Goal: Transaction & Acquisition: Purchase product/service

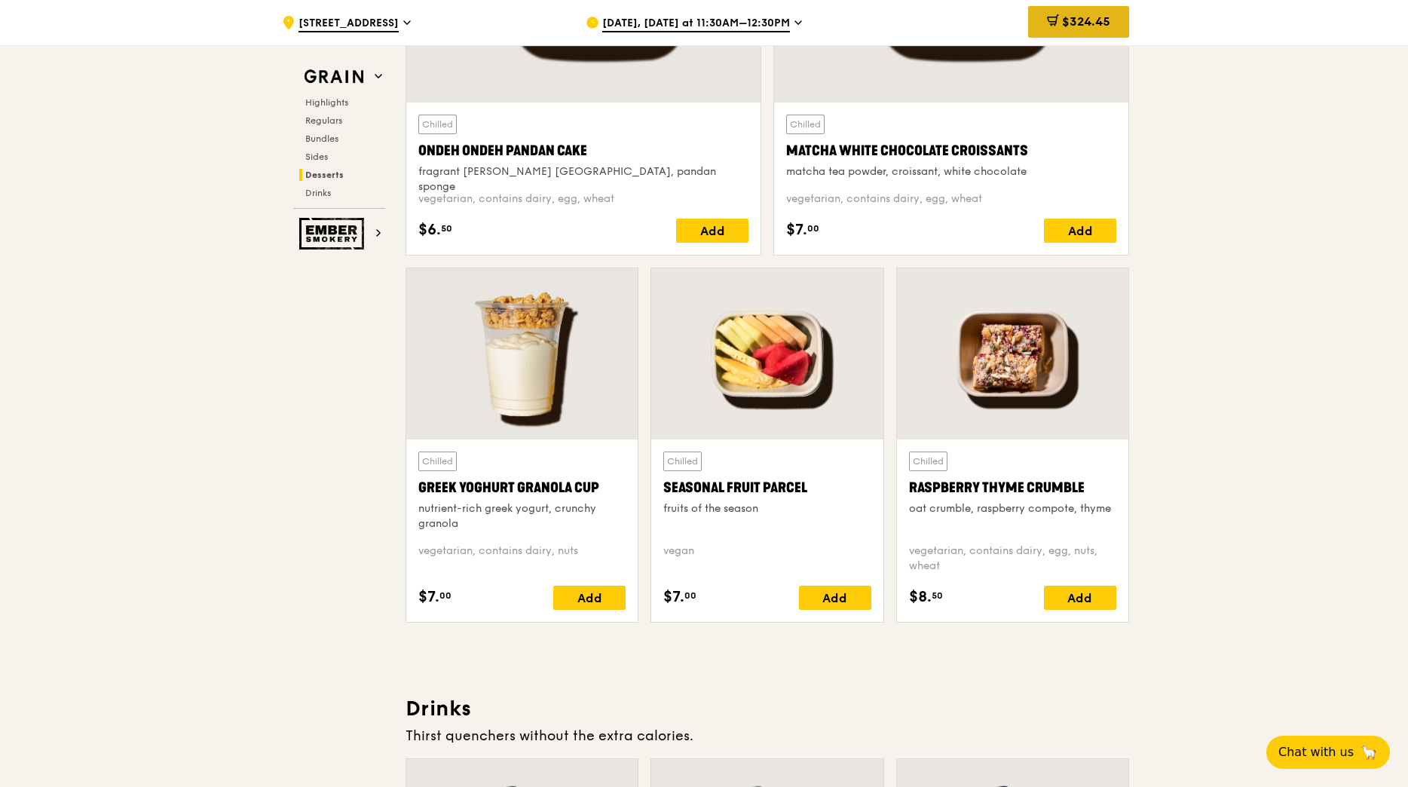
click at [1078, 21] on span "$324.45" at bounding box center [1086, 21] width 48 height 14
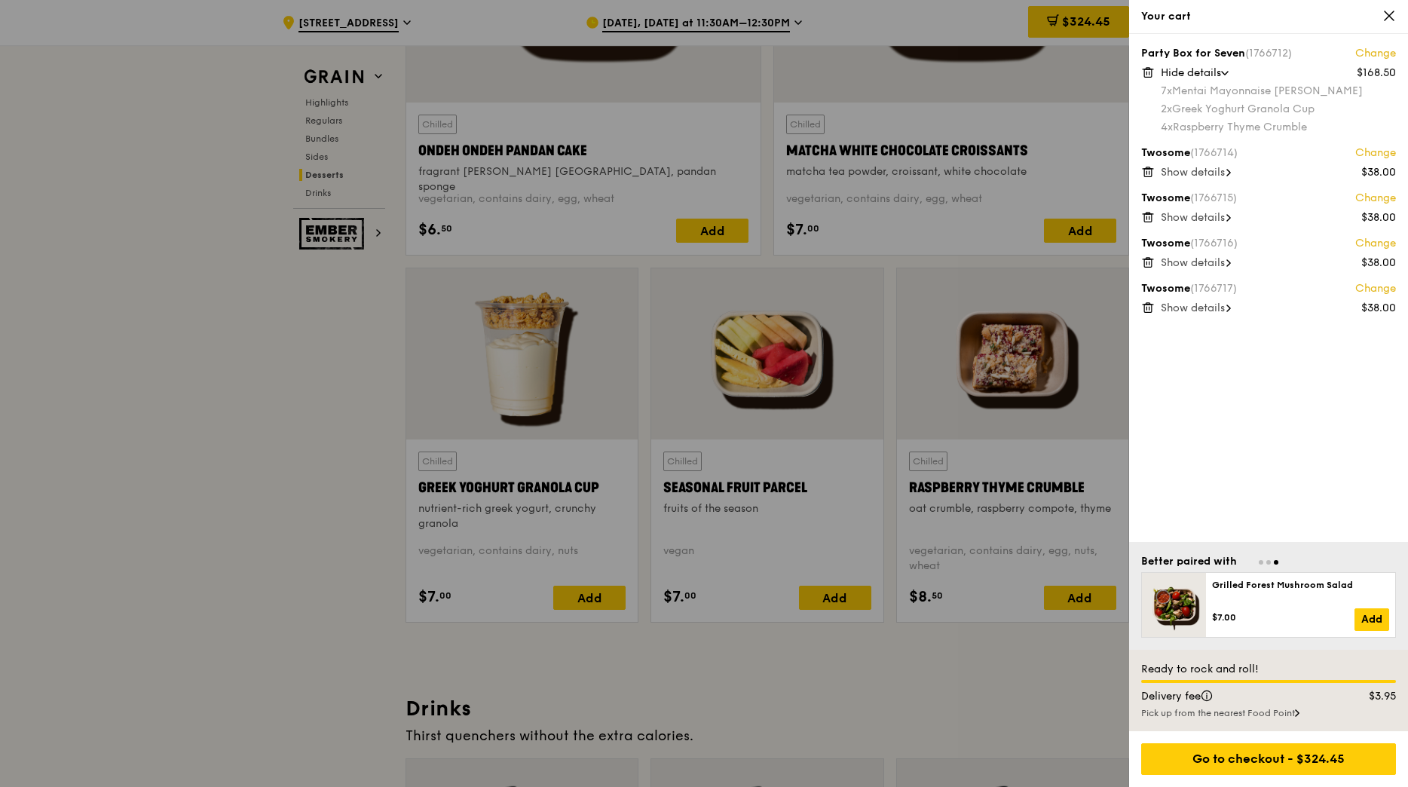
drag, startPoint x: 1246, startPoint y: 342, endPoint x: 1174, endPoint y: 366, distance: 76.3
click at [1174, 366] on div "Party Box for Seven (1766712) Change $168.50 Hide details 7x Mentai Mayonnaise …" at bounding box center [1268, 288] width 279 height 508
click at [1150, 306] on icon at bounding box center [1148, 308] width 14 height 14
click at [1146, 308] on icon at bounding box center [1148, 308] width 14 height 14
click at [1100, 315] on div at bounding box center [704, 393] width 1408 height 787
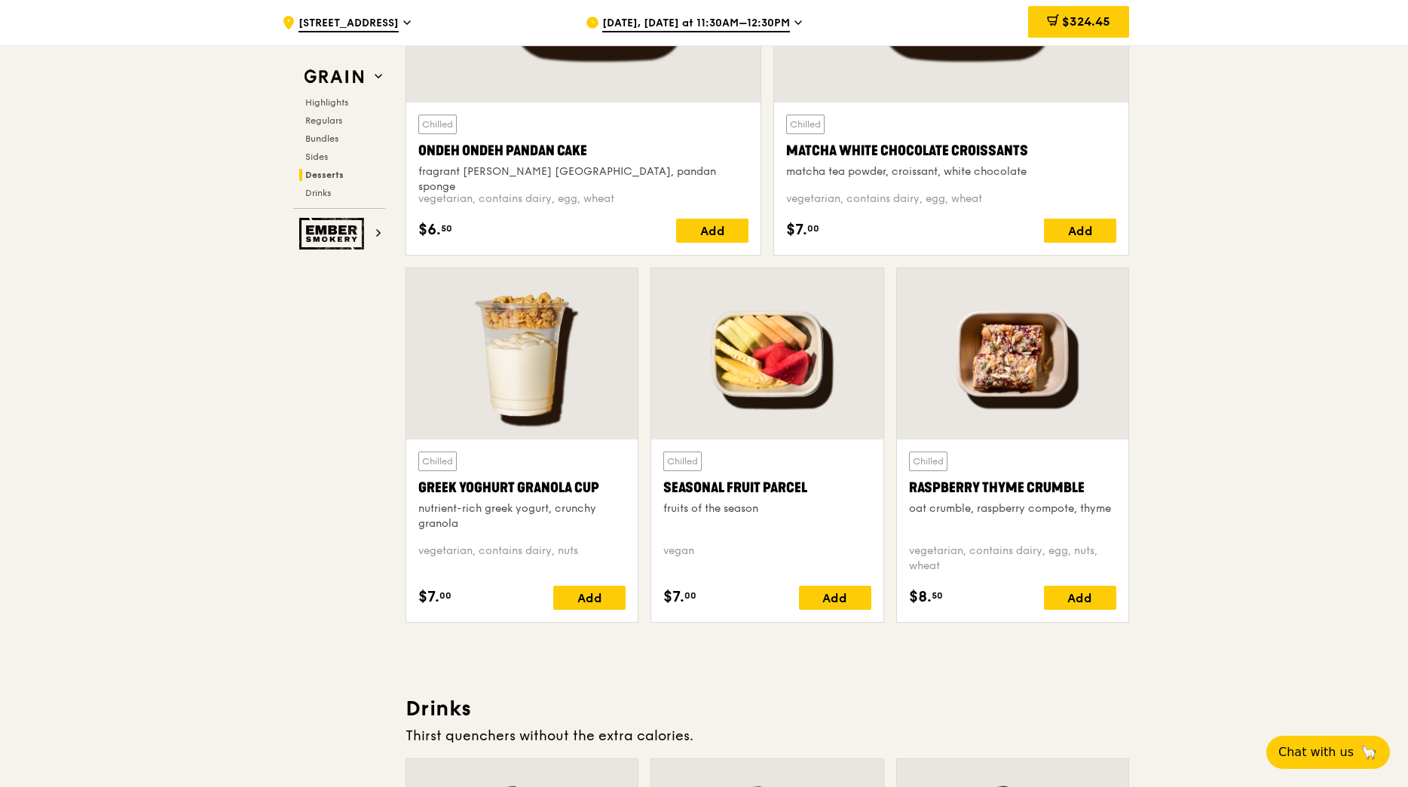
click at [1067, 23] on span "$324.45" at bounding box center [1086, 21] width 48 height 14
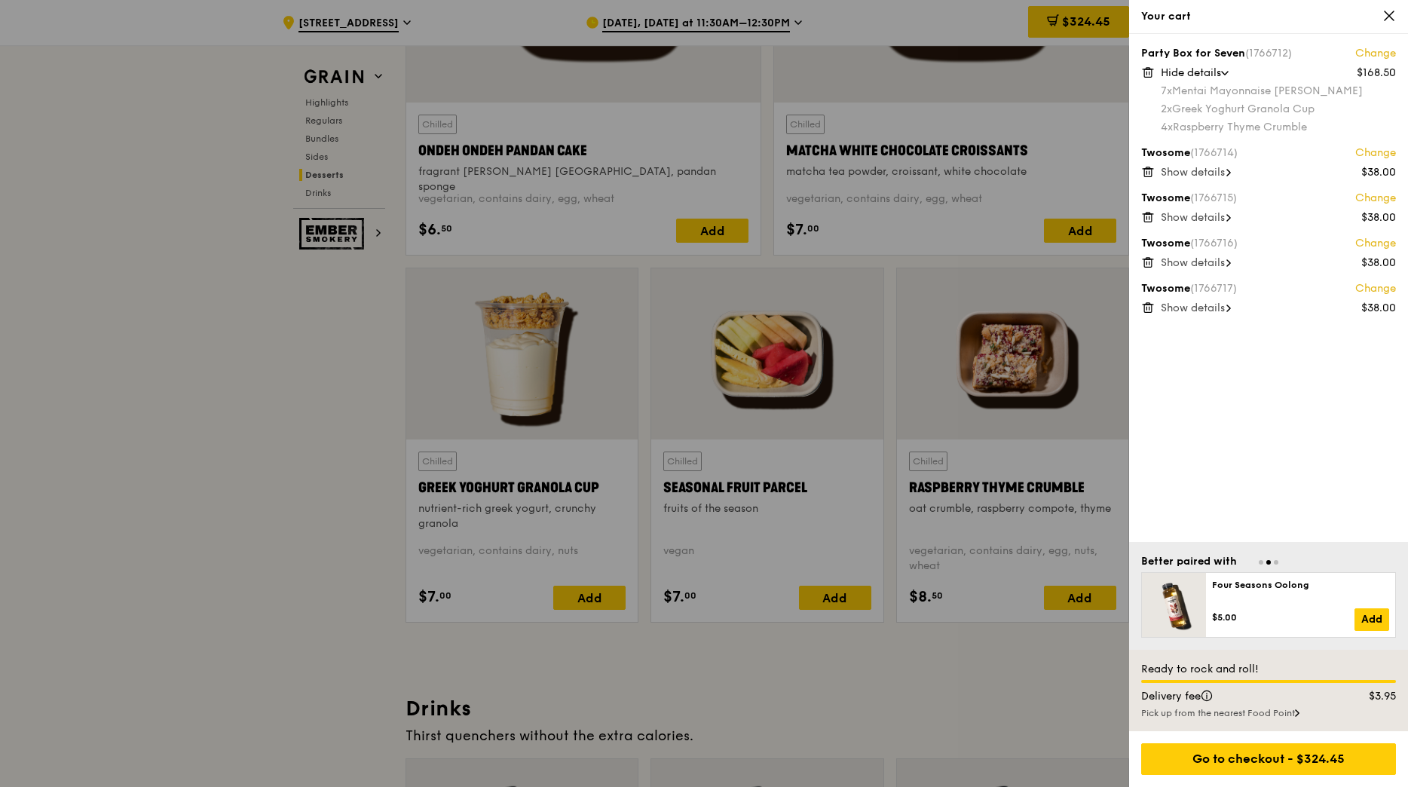
click at [1383, 289] on link "Change" at bounding box center [1376, 288] width 41 height 15
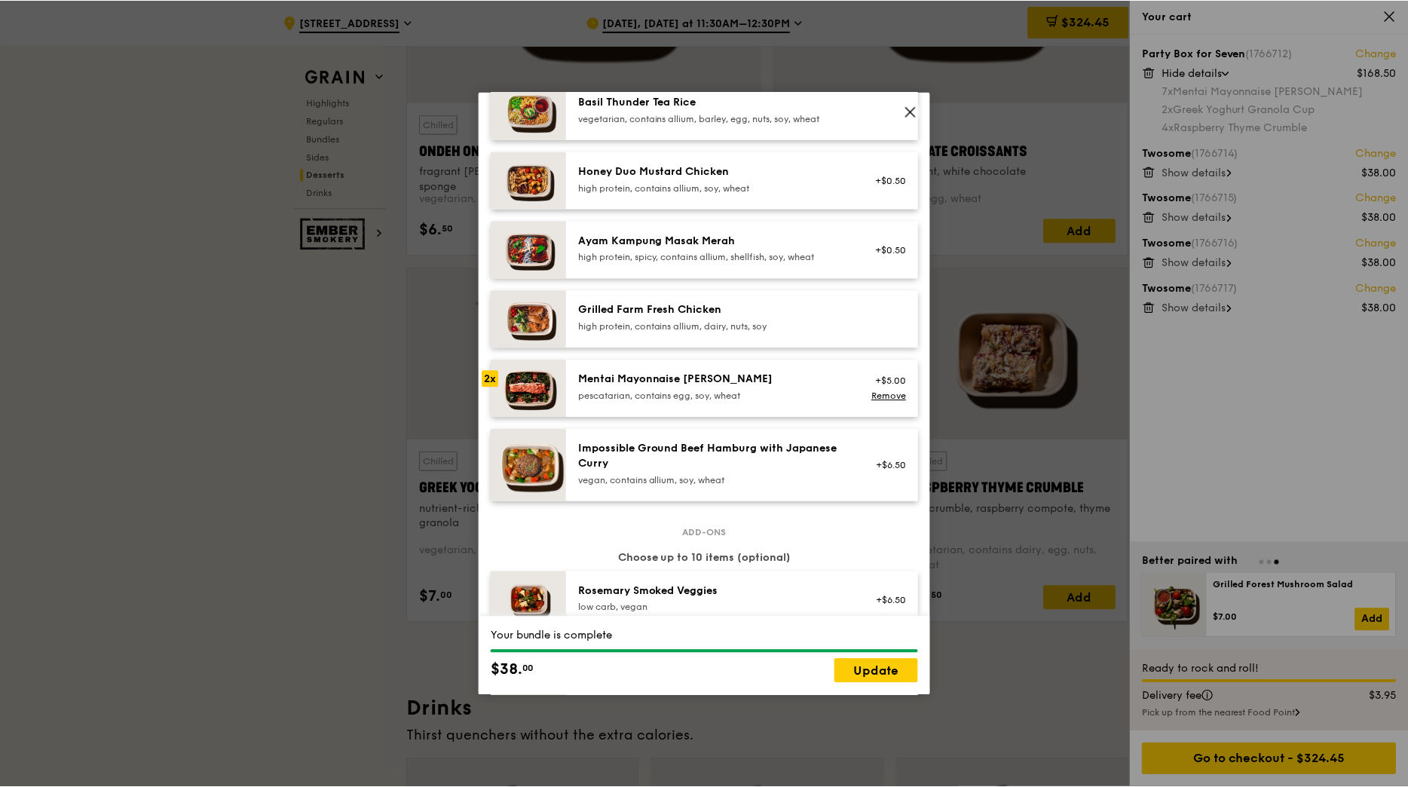
scroll to position [386, 0]
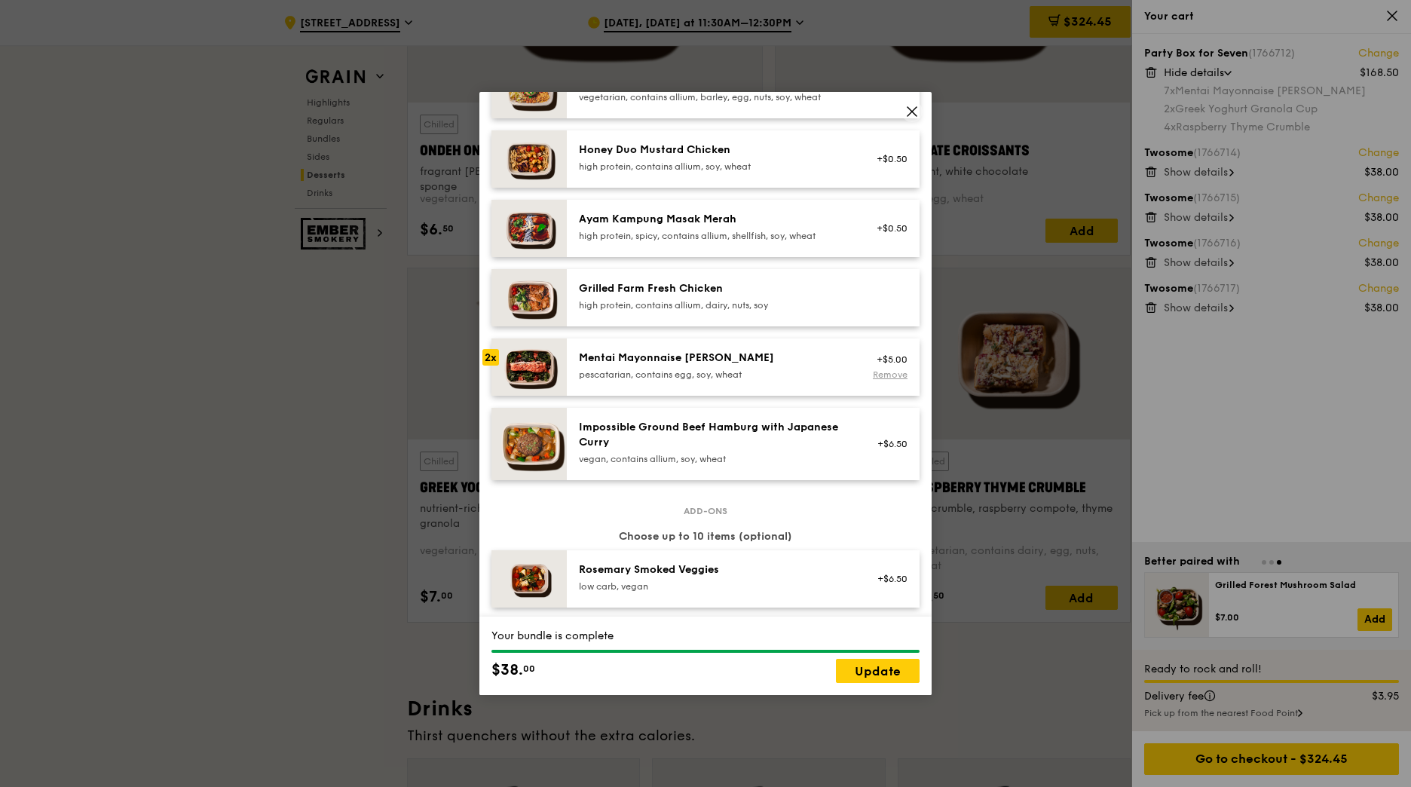
click at [874, 380] on link "Remove" at bounding box center [890, 374] width 35 height 11
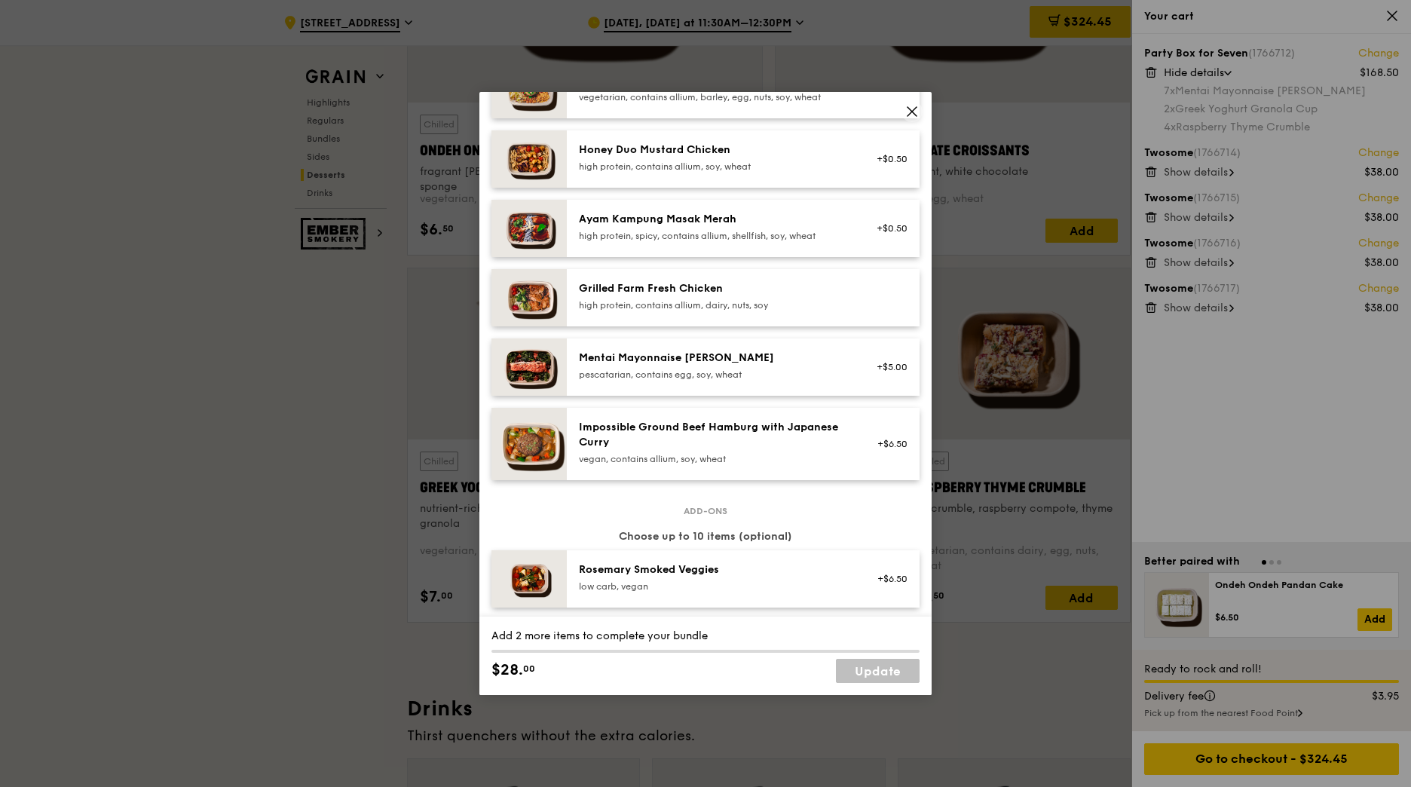
click at [890, 680] on link "Update" at bounding box center [878, 671] width 84 height 24
click at [918, 112] on icon at bounding box center [912, 112] width 14 height 14
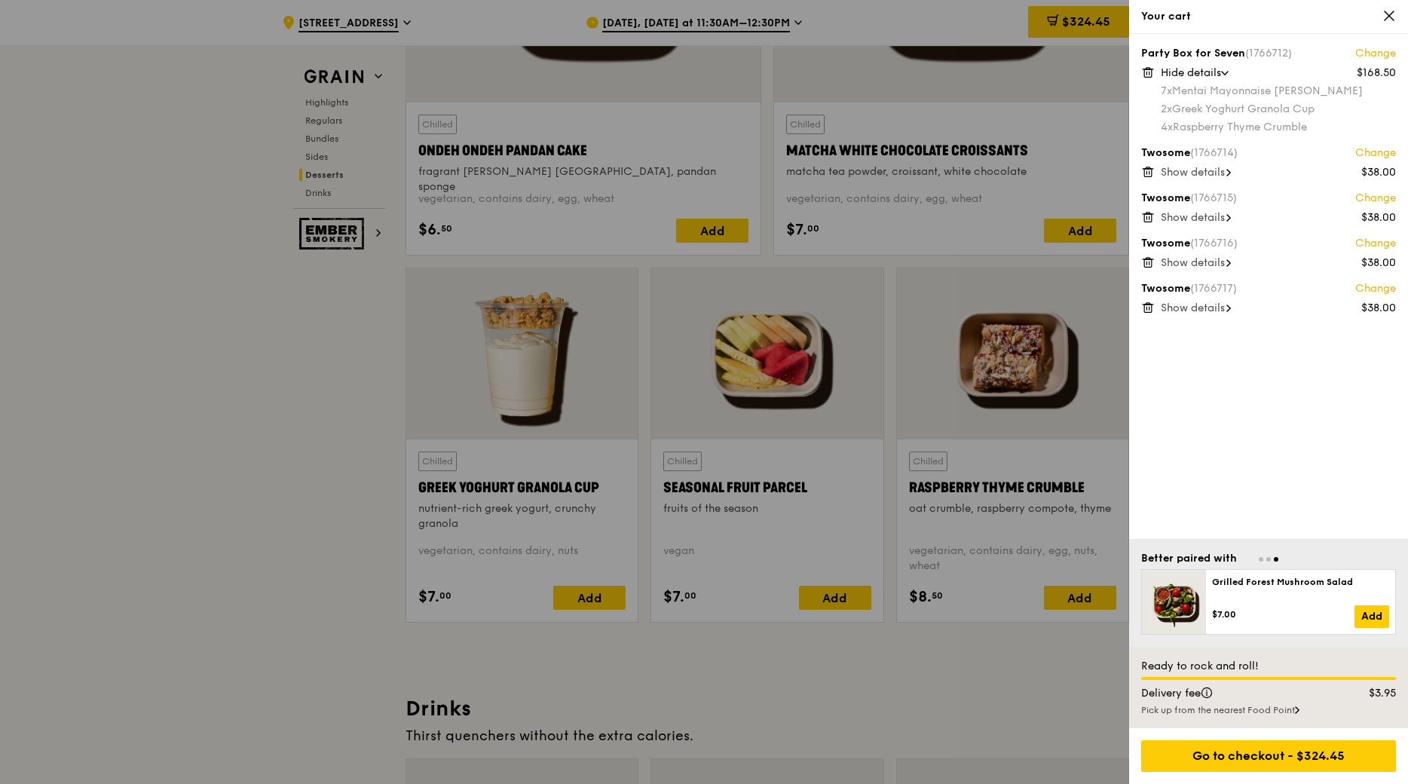
click at [1383, 16] on icon at bounding box center [1390, 16] width 14 height 14
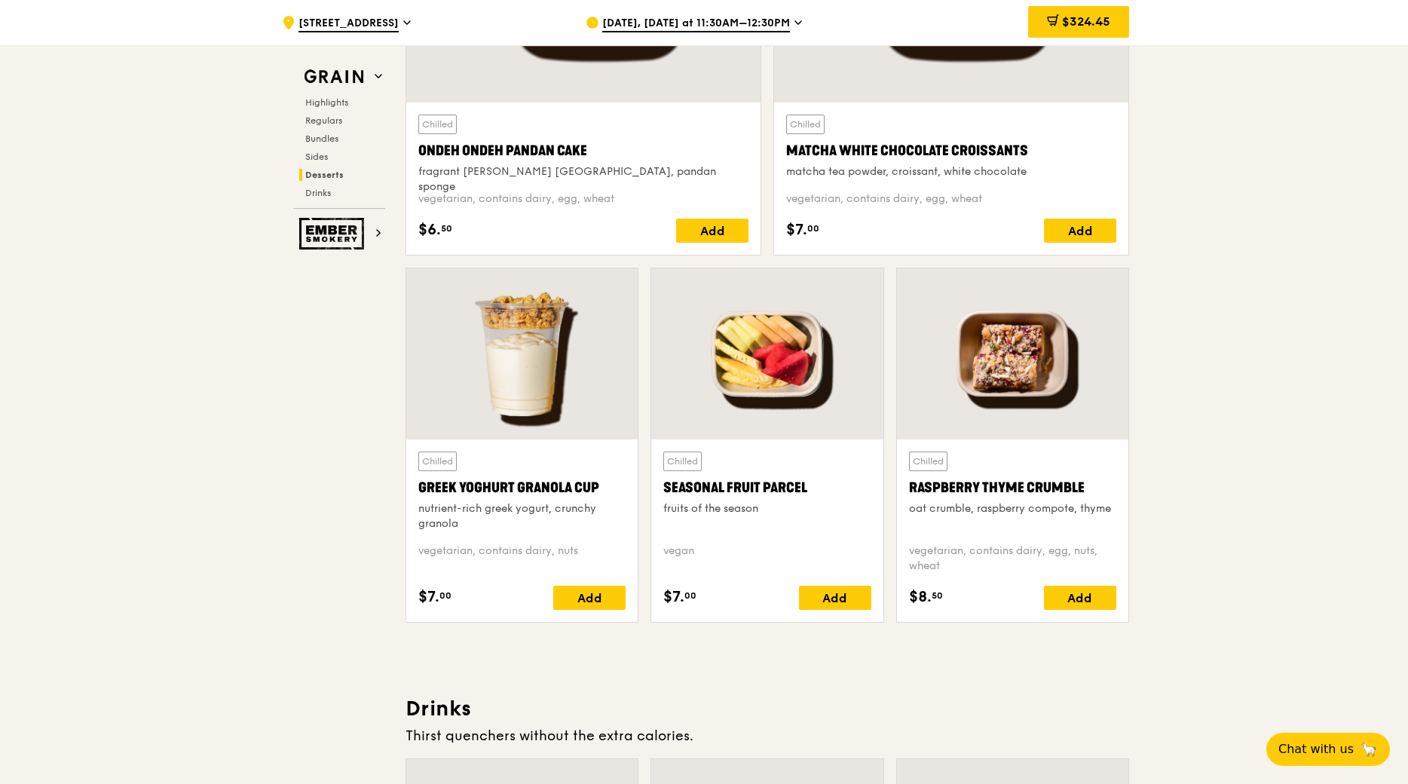
click at [1063, 0] on div "$324.45" at bounding box center [1078, 22] width 101 height 45
click at [1066, 17] on span "$324.45" at bounding box center [1086, 21] width 48 height 14
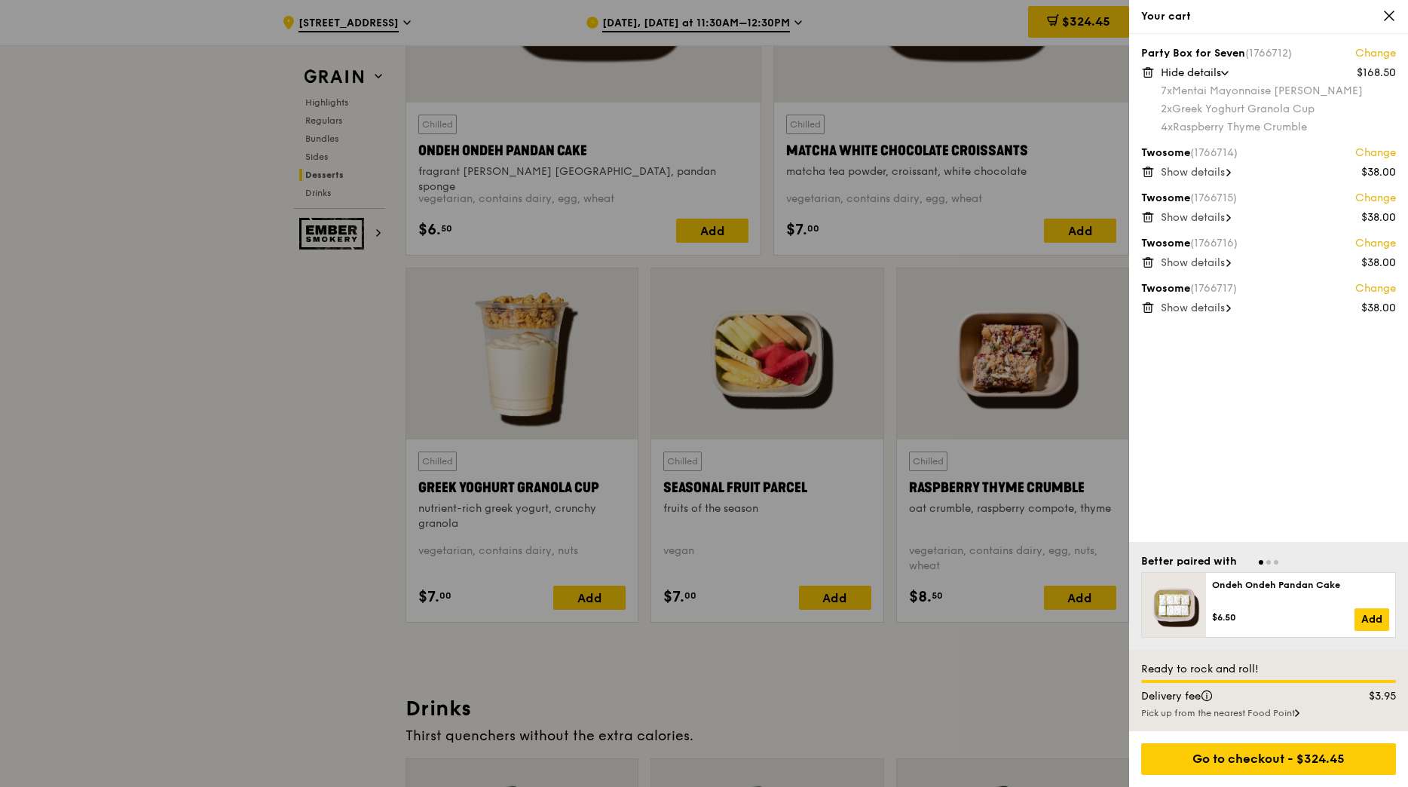
click at [1147, 307] on icon at bounding box center [1147, 308] width 0 height 3
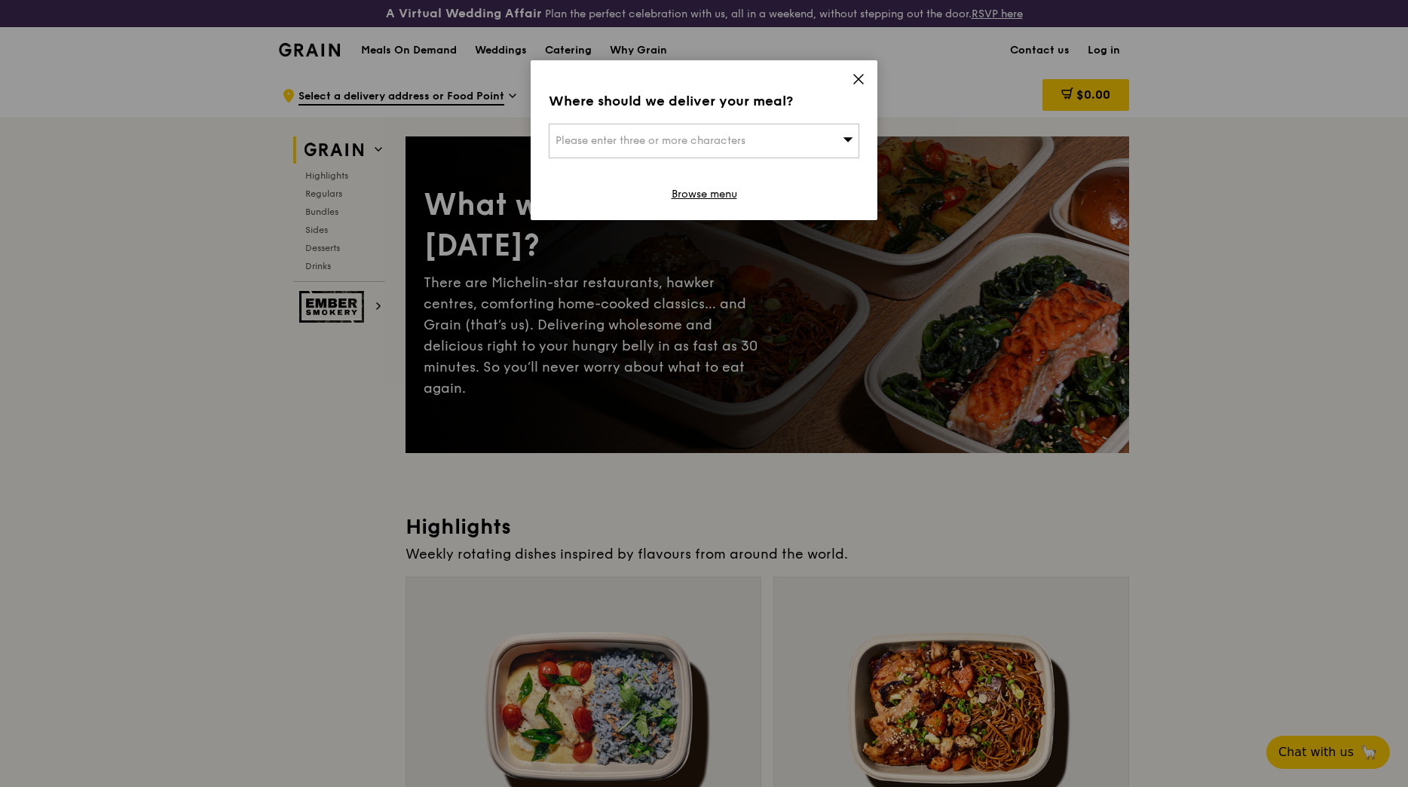
click at [682, 133] on div "Please enter three or more characters" at bounding box center [704, 141] width 311 height 35
type input "618299"
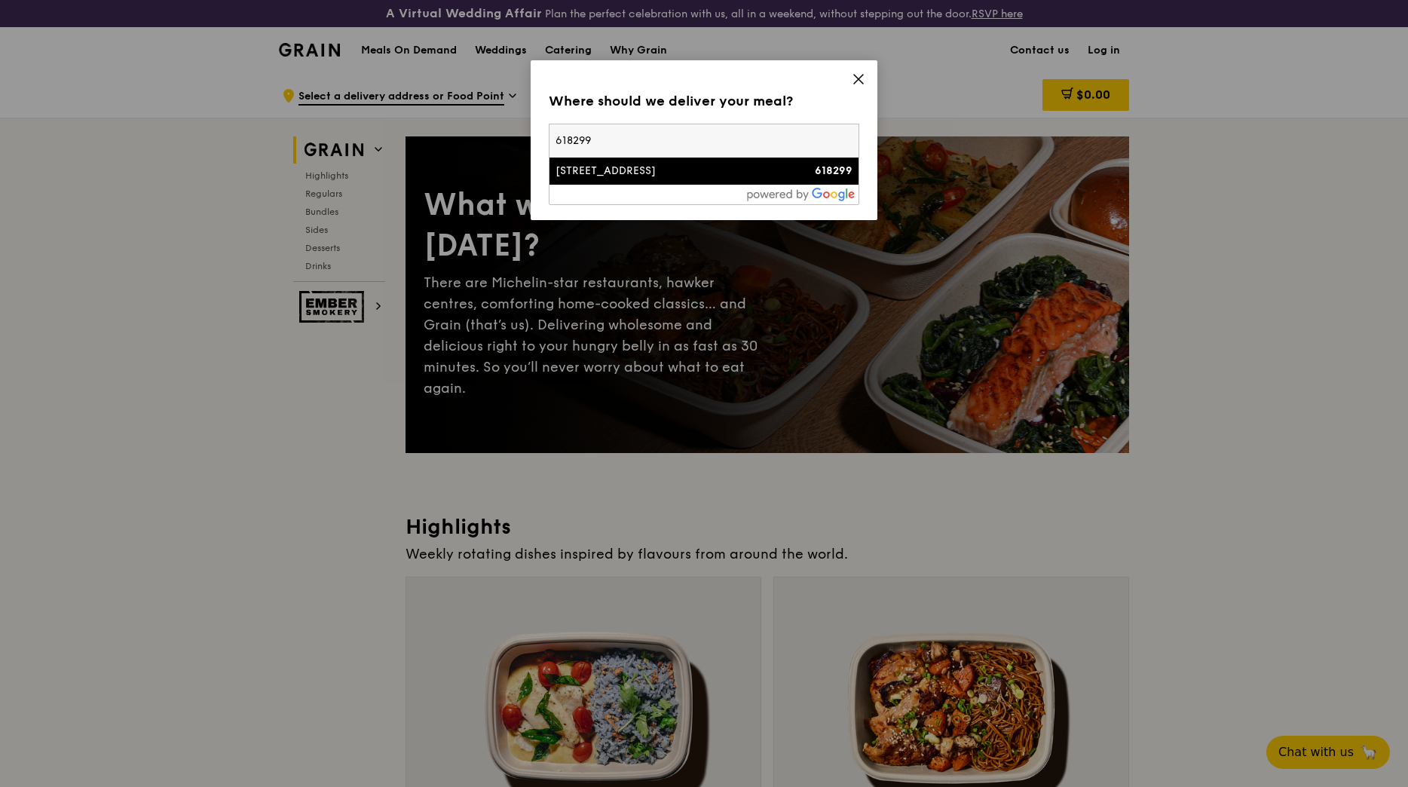
click at [679, 179] on li "[STREET_ADDRESS] 618299" at bounding box center [704, 171] width 309 height 27
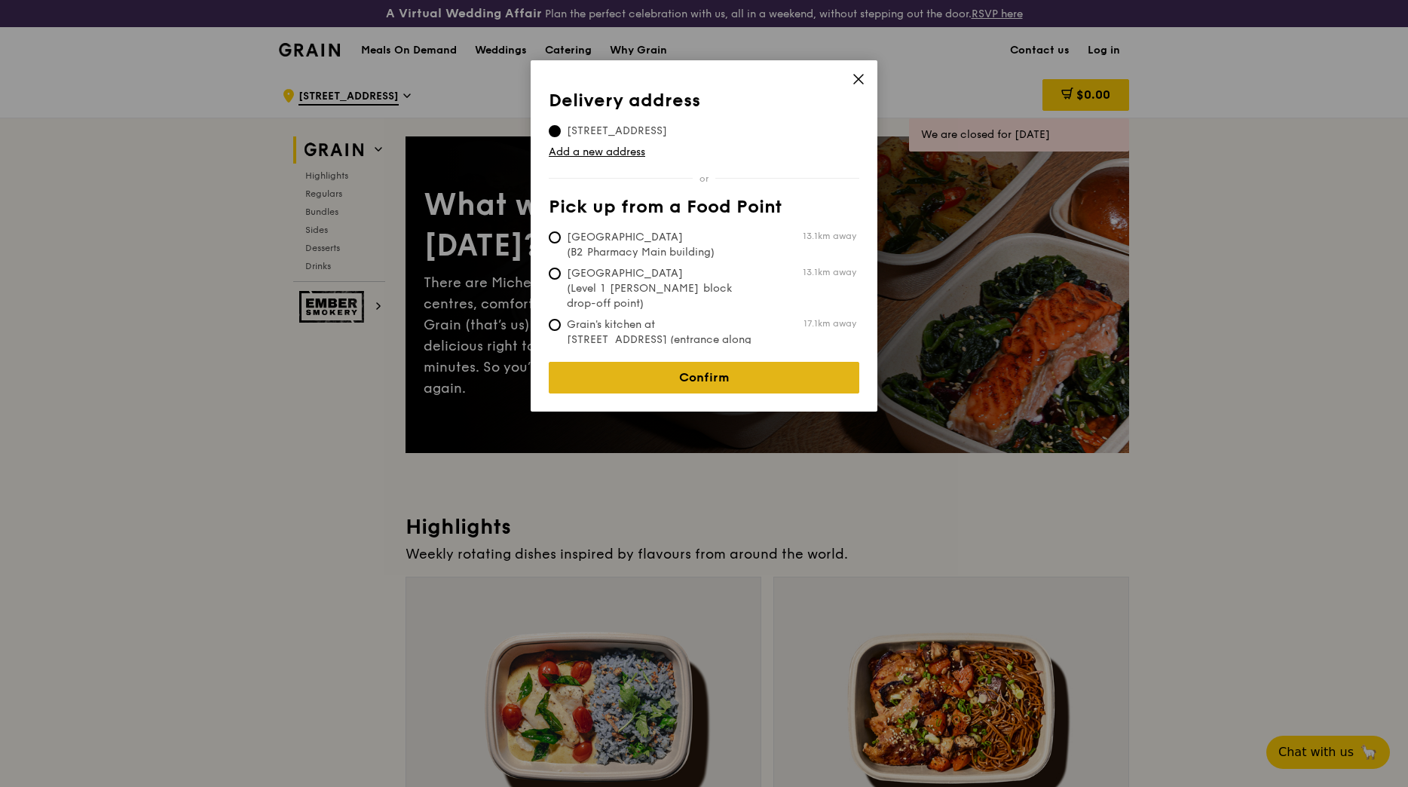
click at [725, 364] on link "Confirm" at bounding box center [704, 378] width 311 height 32
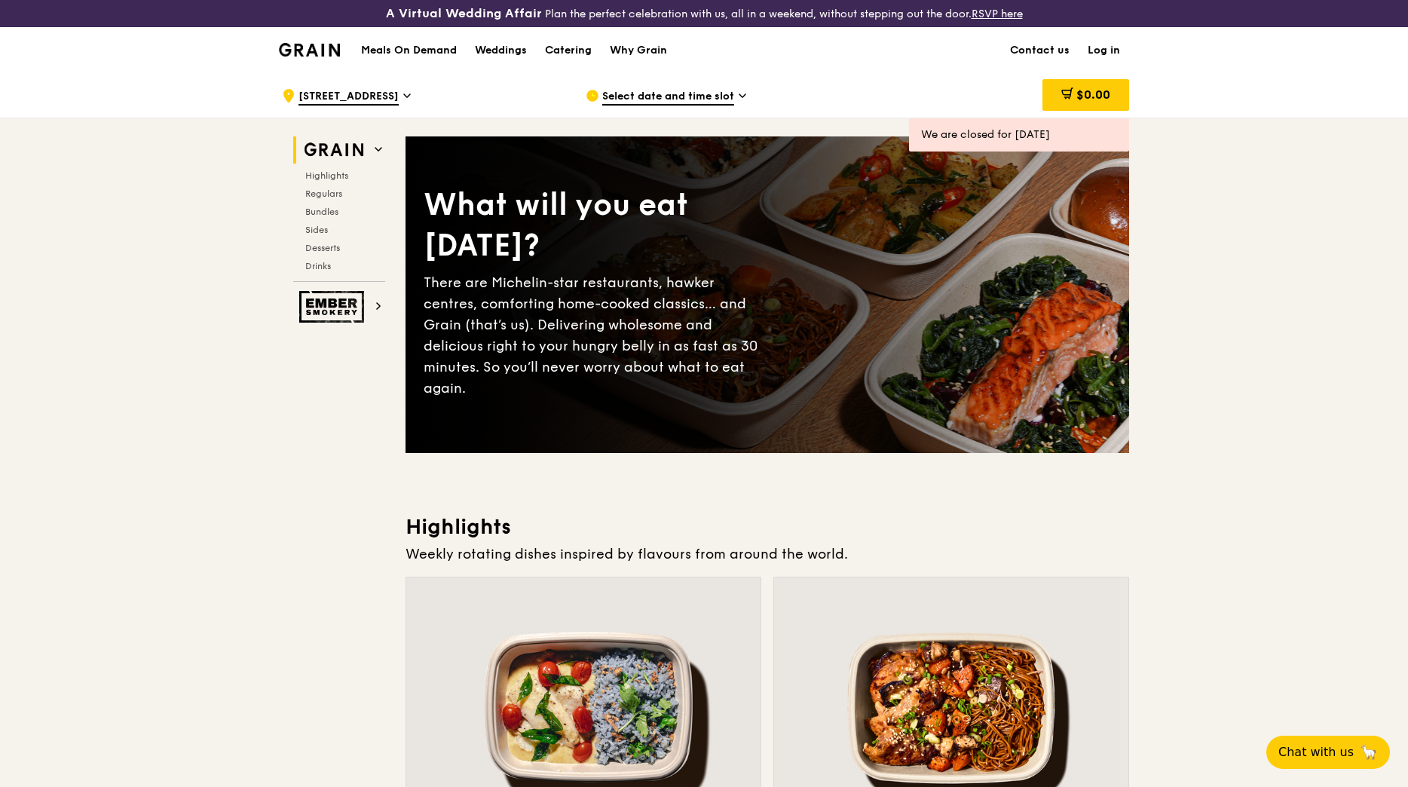
click at [696, 92] on span "Select date and time slot" at bounding box center [668, 97] width 132 height 17
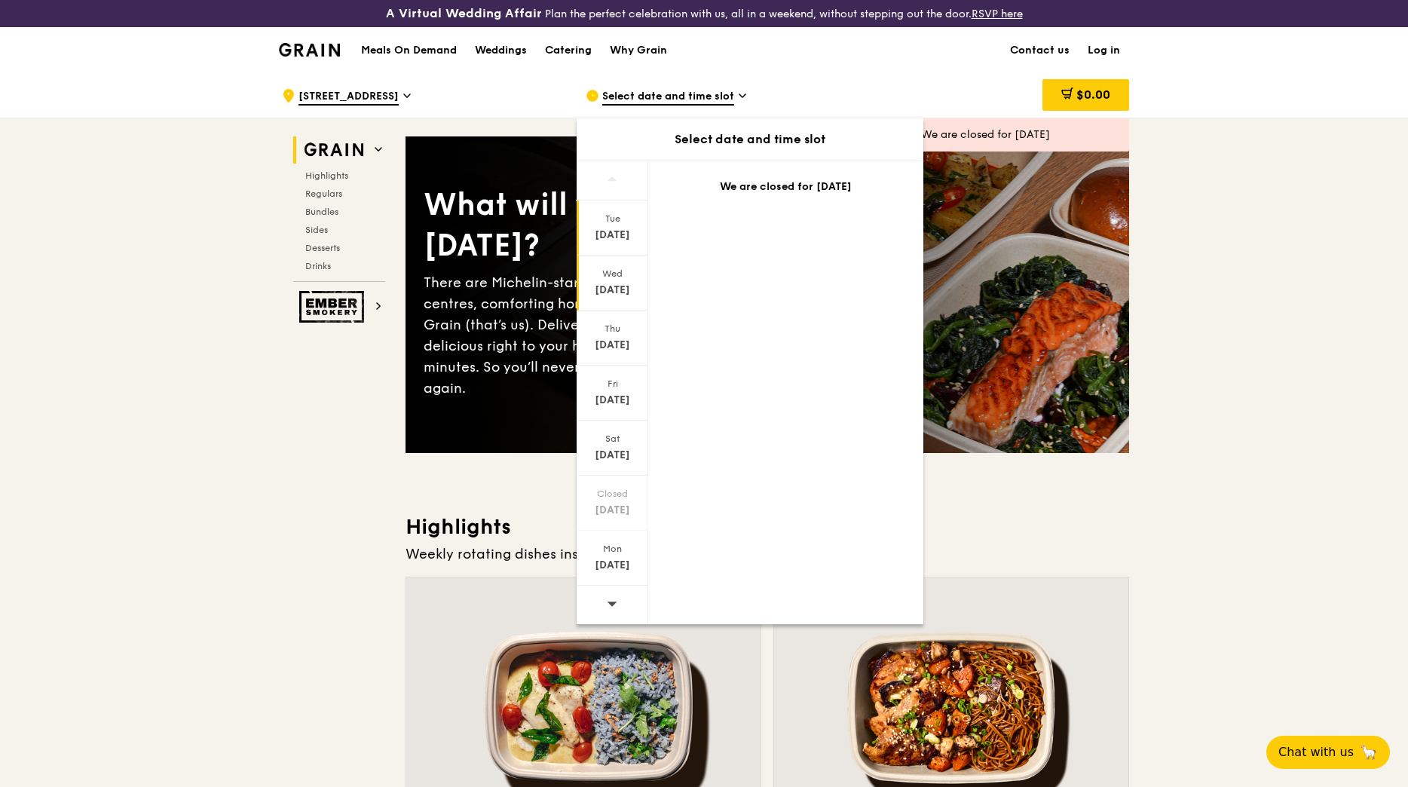
click at [621, 287] on div "[DATE]" at bounding box center [612, 290] width 67 height 15
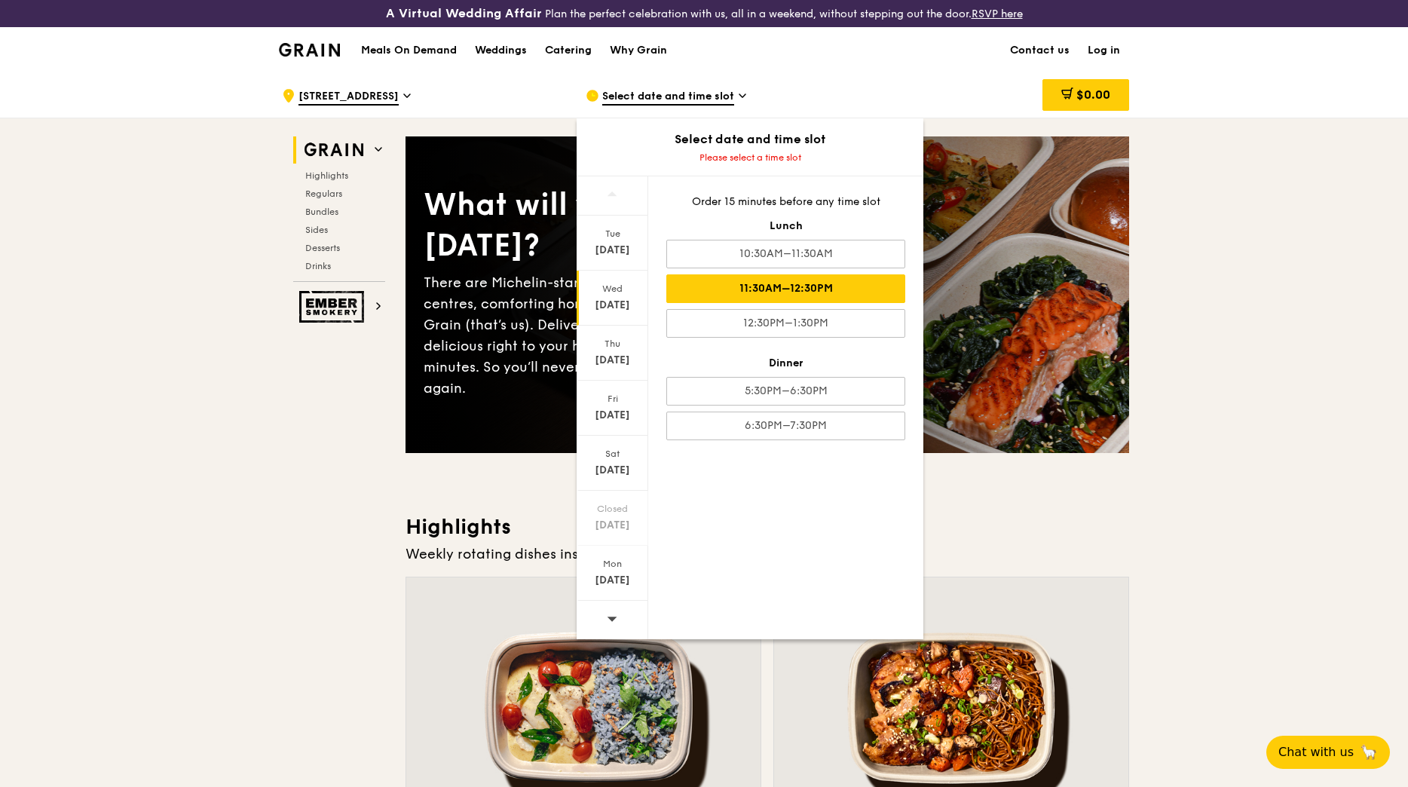
click at [758, 287] on div "11:30AM–12:30PM" at bounding box center [785, 288] width 239 height 29
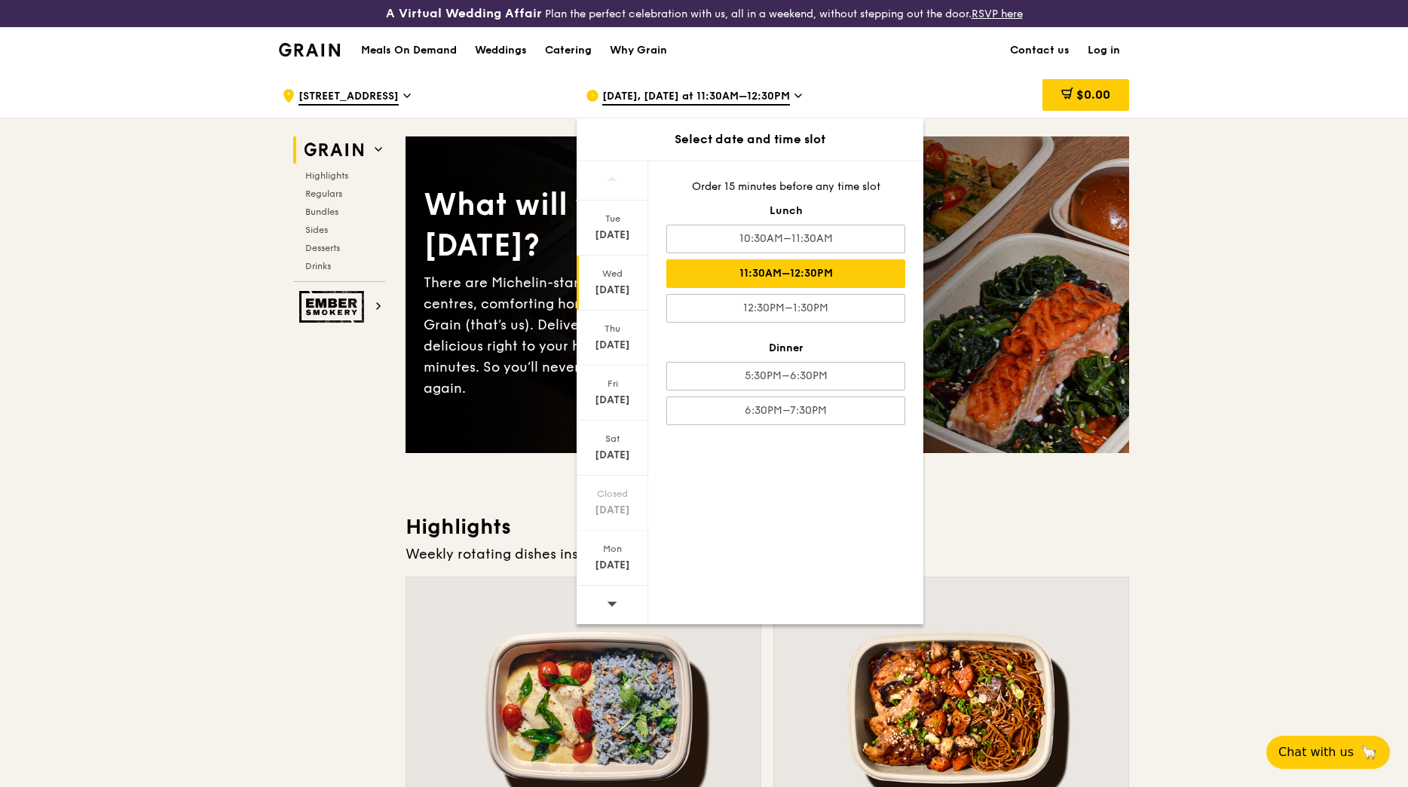
click at [1041, 540] on h3 "Highlights" at bounding box center [768, 526] width 724 height 27
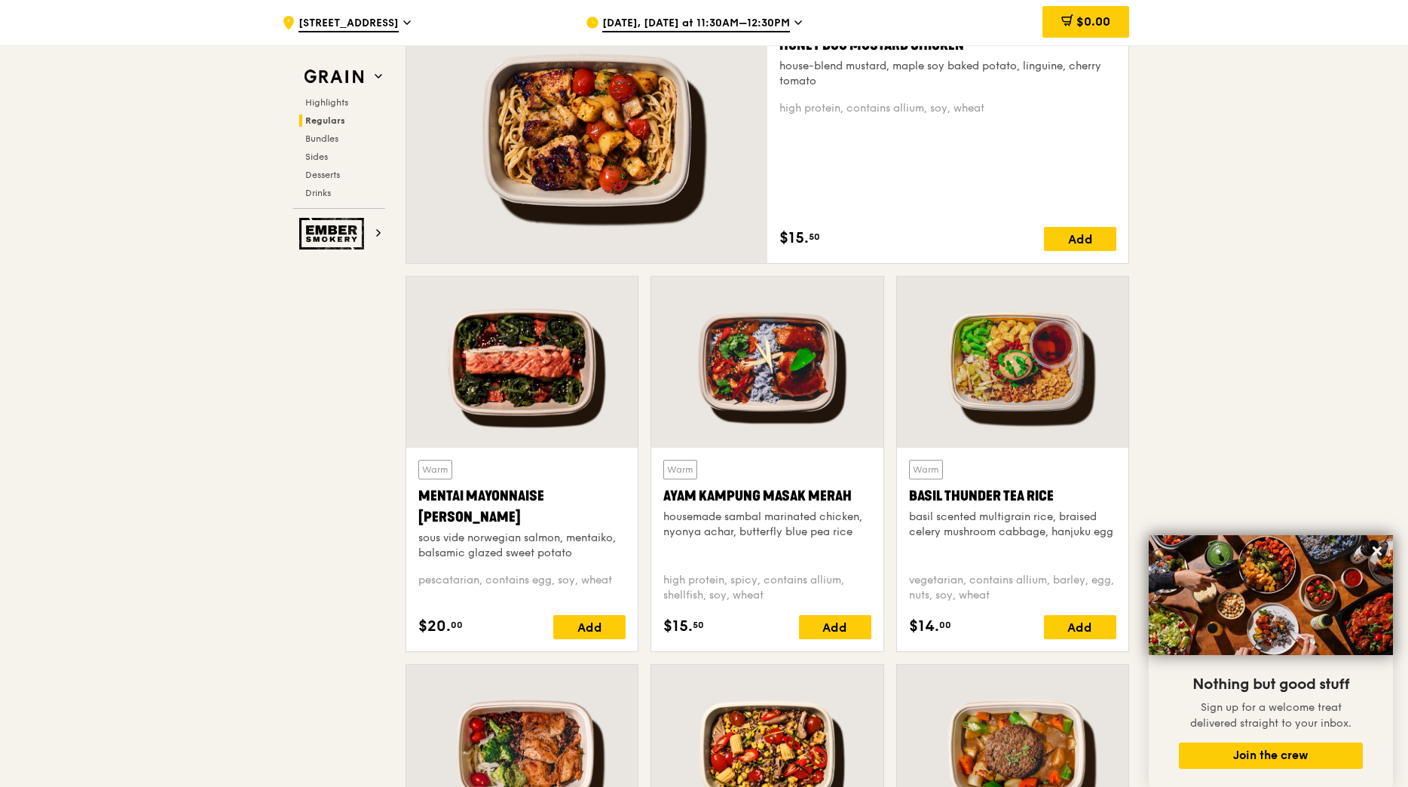
scroll to position [1432, 0]
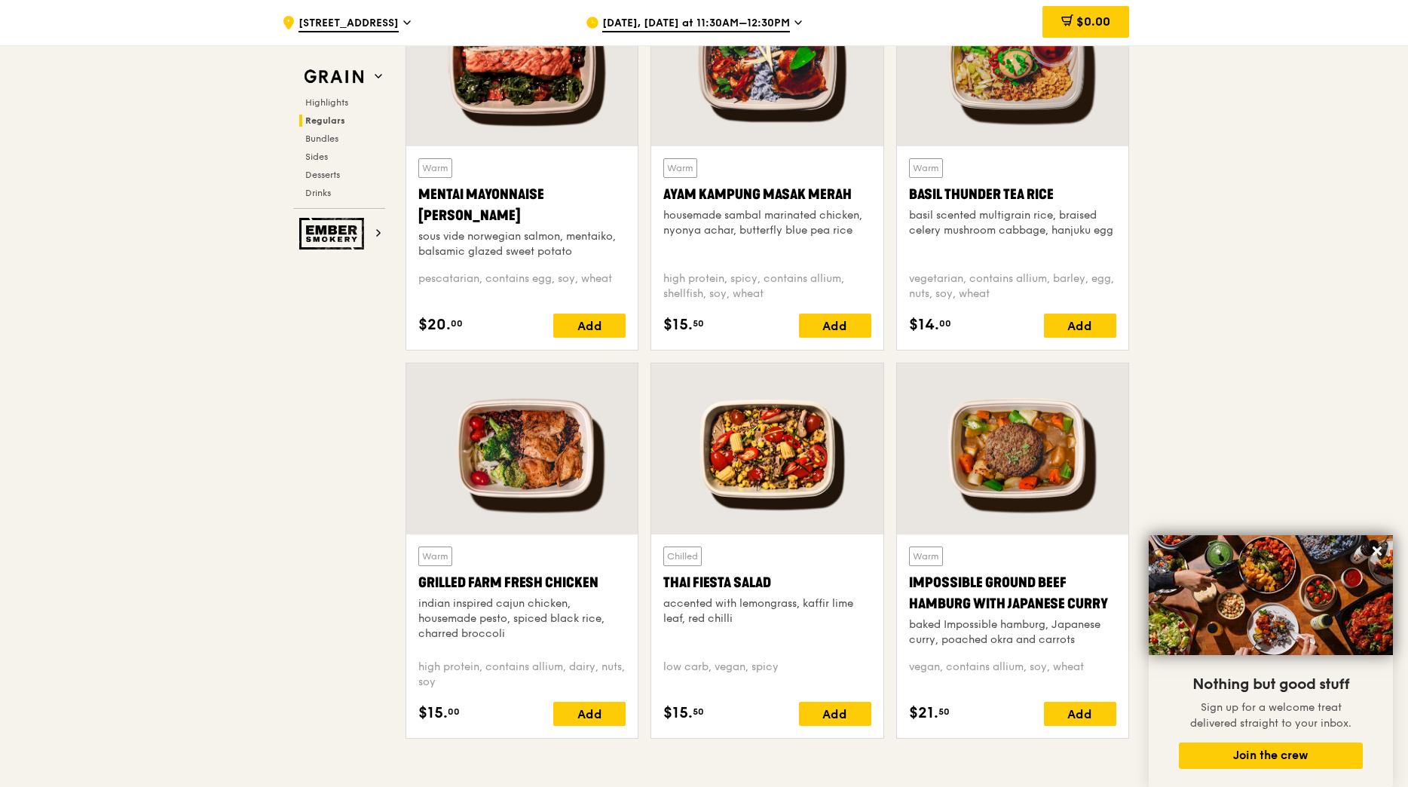
click at [1031, 490] on div at bounding box center [1012, 448] width 231 height 171
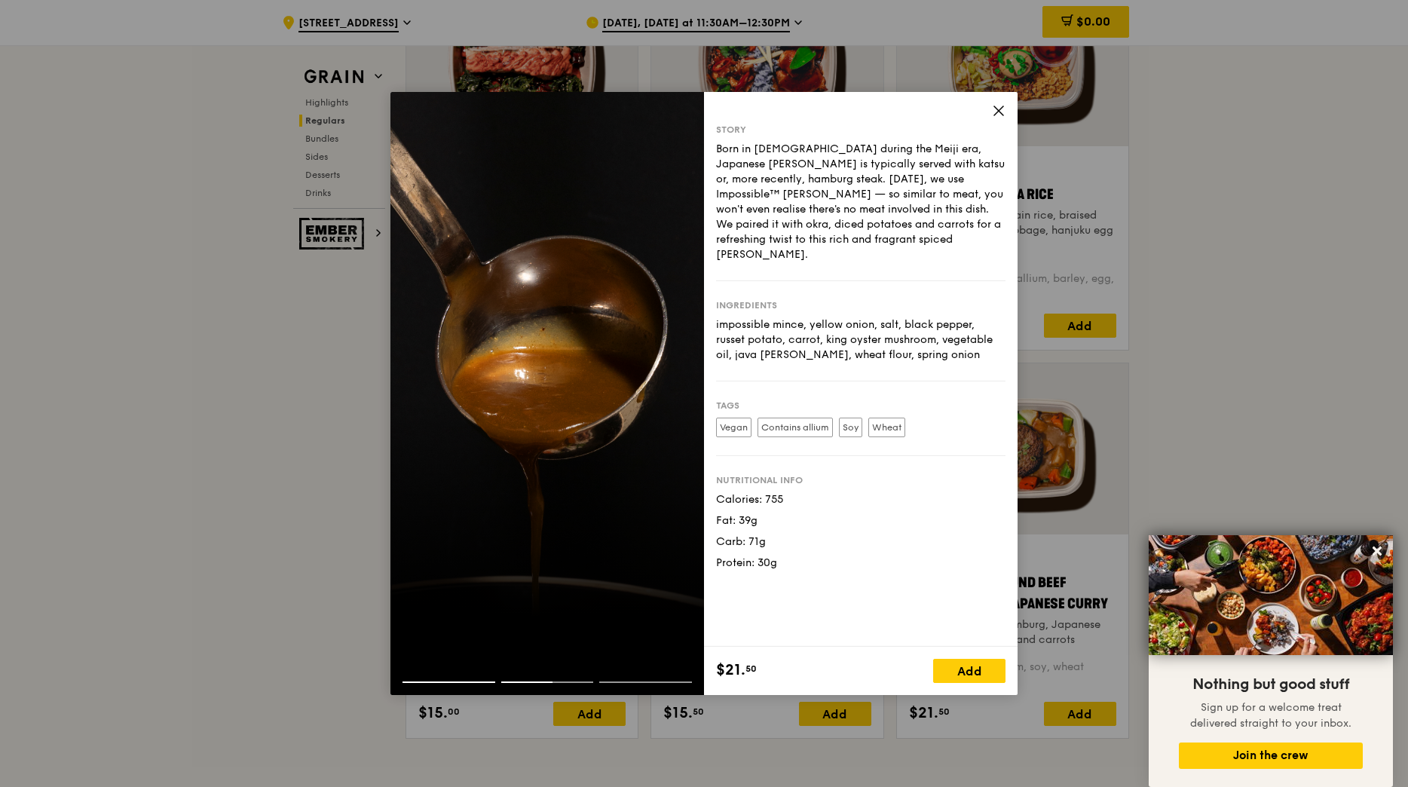
click at [997, 100] on div "Story Born in [DEMOGRAPHIC_DATA] during the Meiji era, Japanese [PERSON_NAME] i…" at bounding box center [861, 369] width 314 height 555
click at [997, 109] on icon at bounding box center [998, 110] width 9 height 9
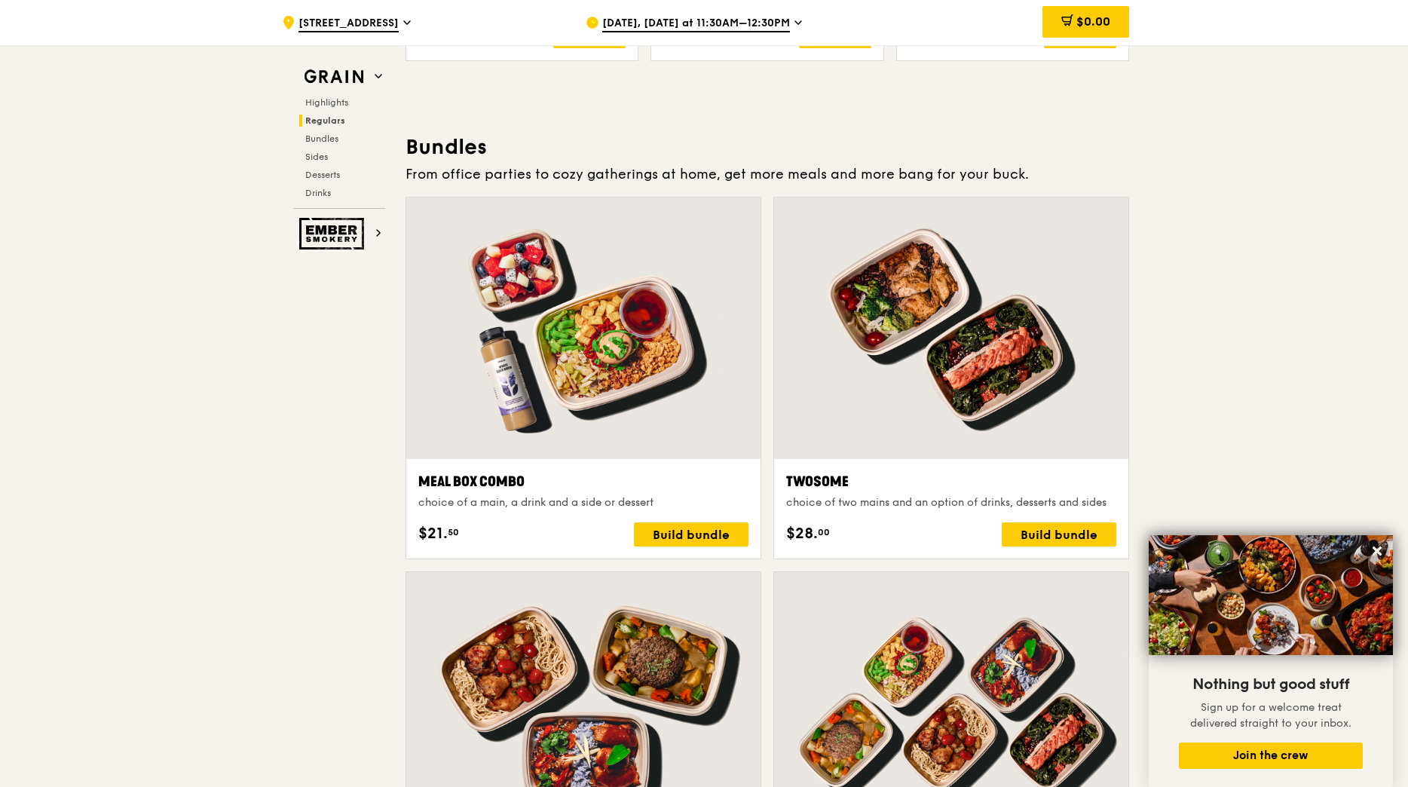
scroll to position [2111, 0]
